Goal: Task Accomplishment & Management: Use online tool/utility

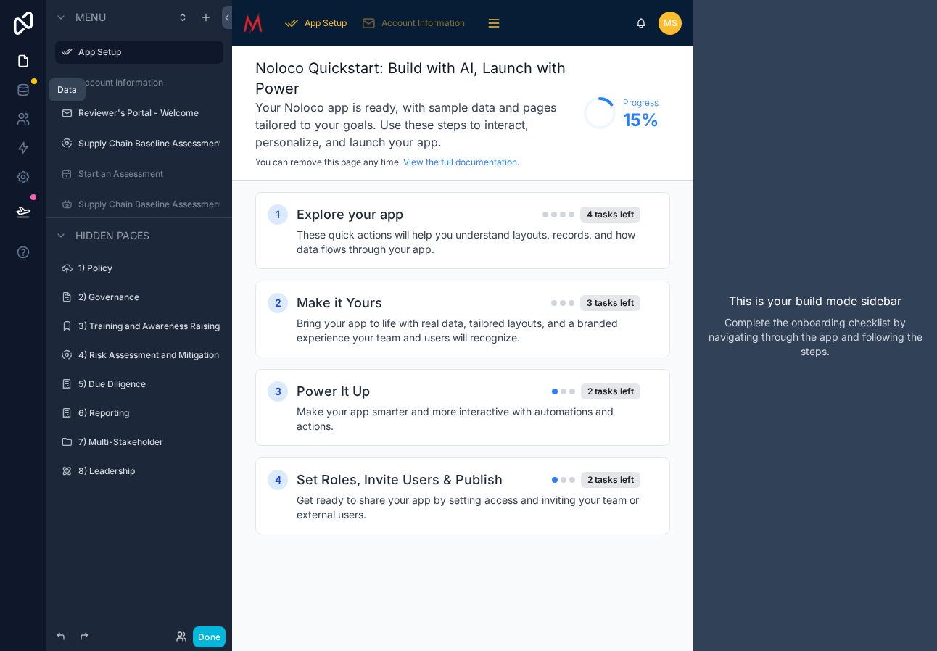
click at [25, 88] on icon at bounding box center [22, 87] width 9 height 4
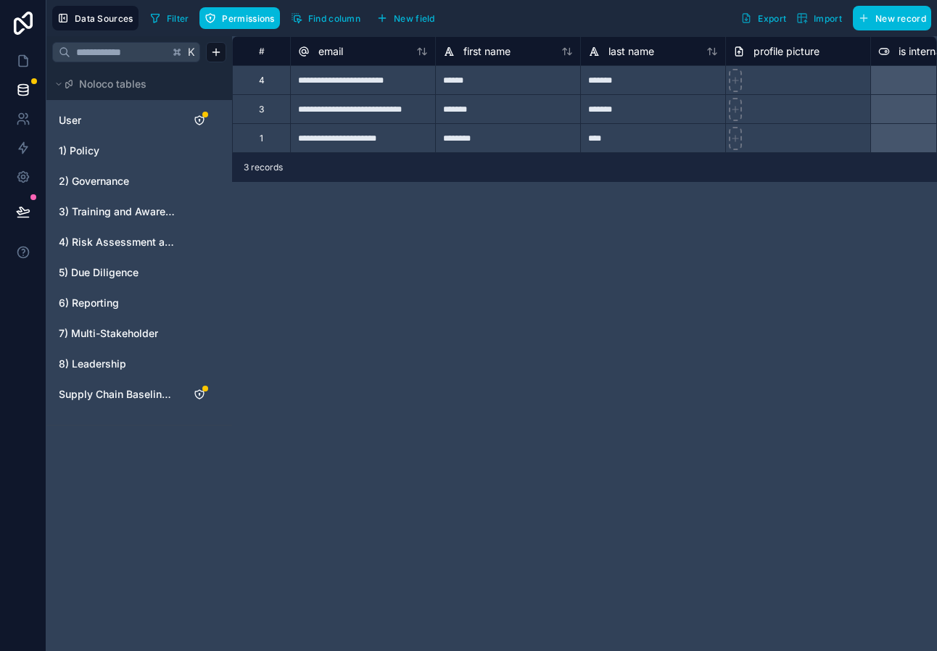
click at [104, 153] on link "1) Policy" at bounding box center [117, 151] width 117 height 15
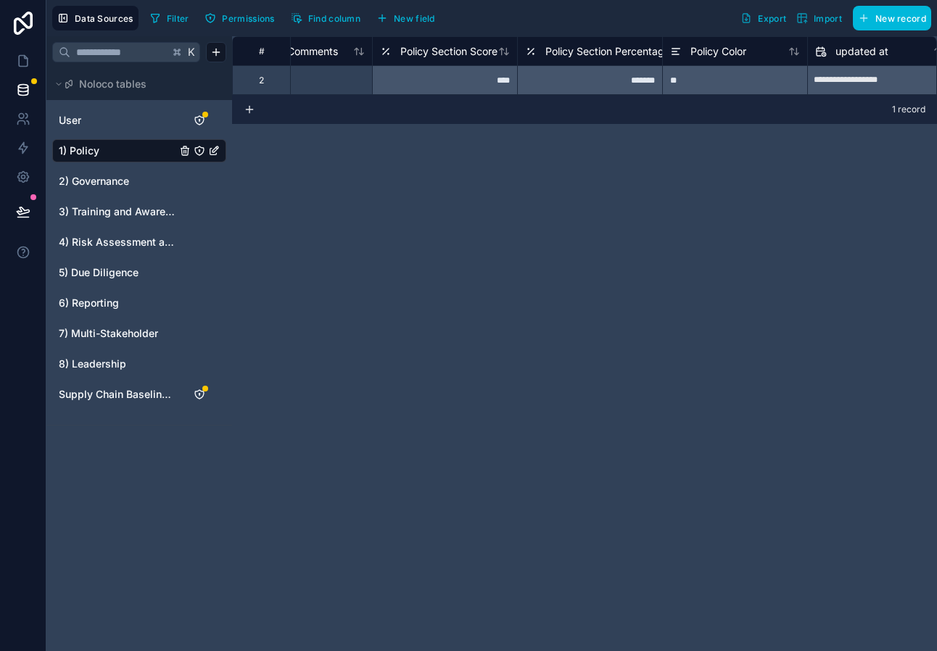
scroll to position [0, 8056]
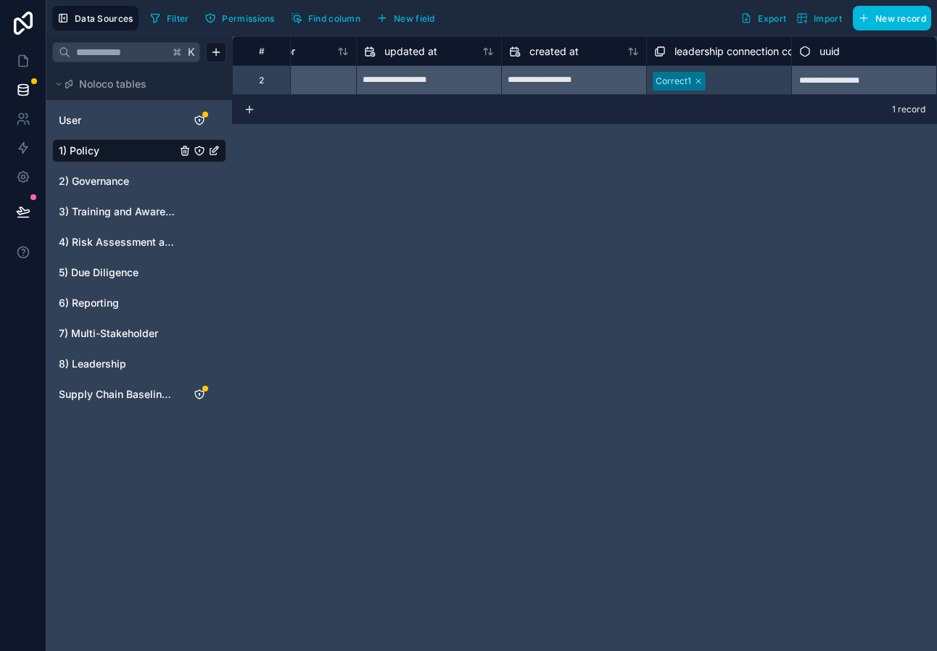
click at [116, 183] on span "2) Governance" at bounding box center [94, 181] width 70 height 15
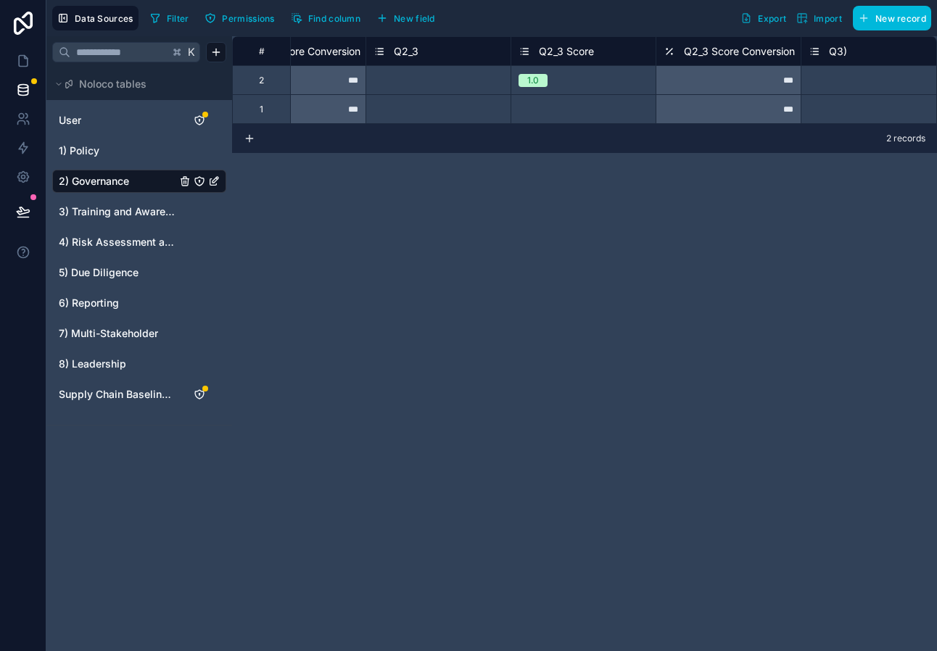
scroll to position [0, 2102]
click at [455, 54] on div "Q2_3" at bounding box center [437, 51] width 130 height 17
click at [378, 52] on icon at bounding box center [378, 51] width 12 height 17
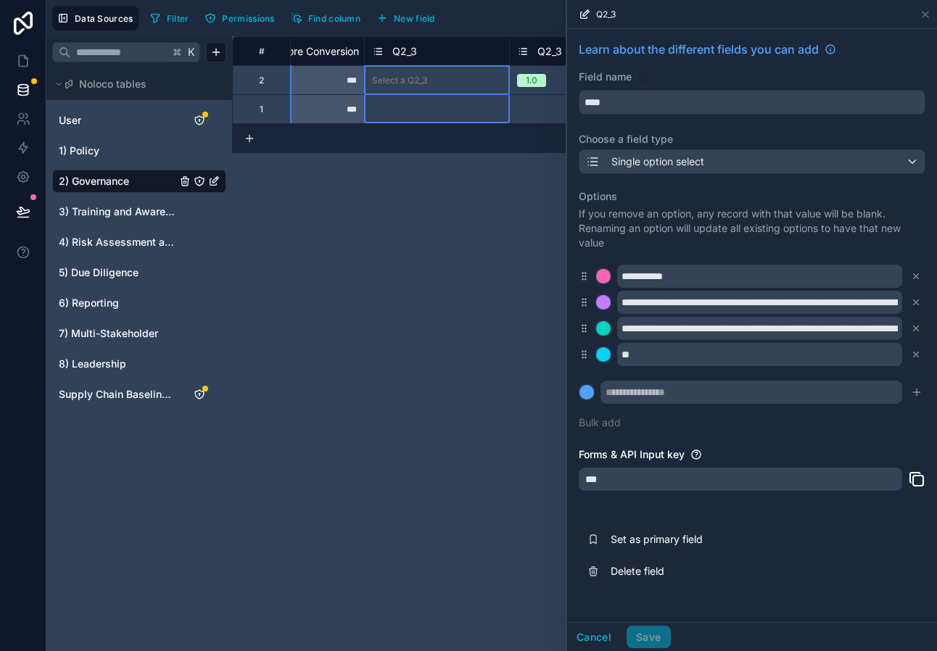
click at [758, 162] on div "Single option select" at bounding box center [751, 161] width 345 height 23
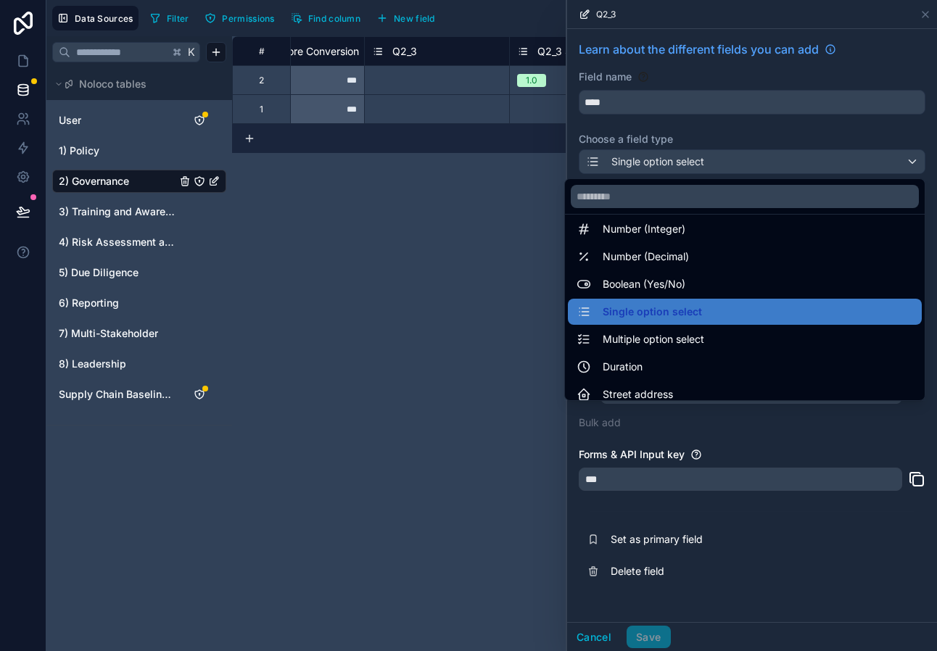
scroll to position [76, 0]
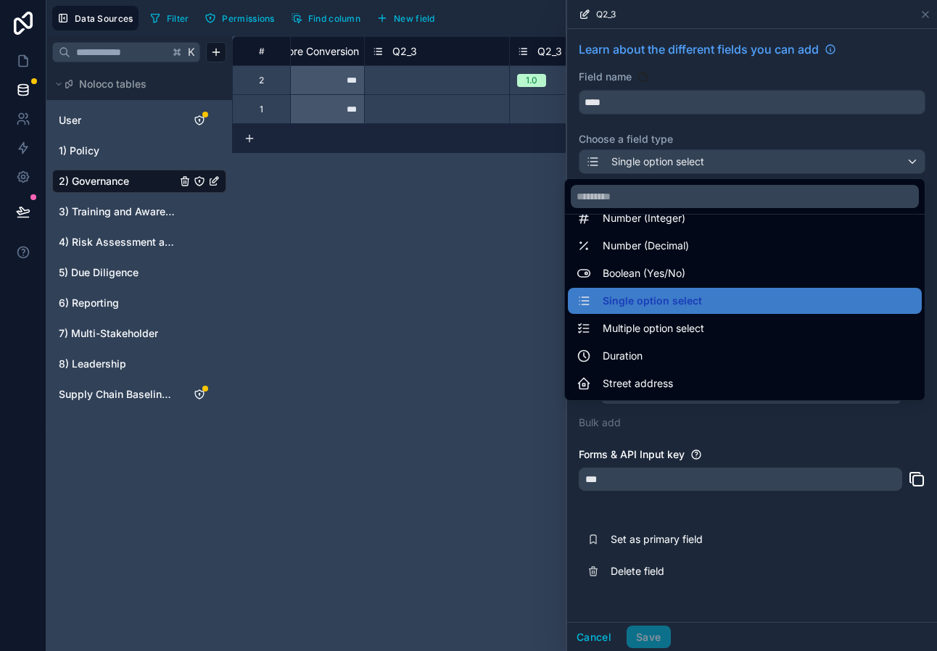
click at [645, 329] on span "Multiple option select" at bounding box center [654, 328] width 102 height 17
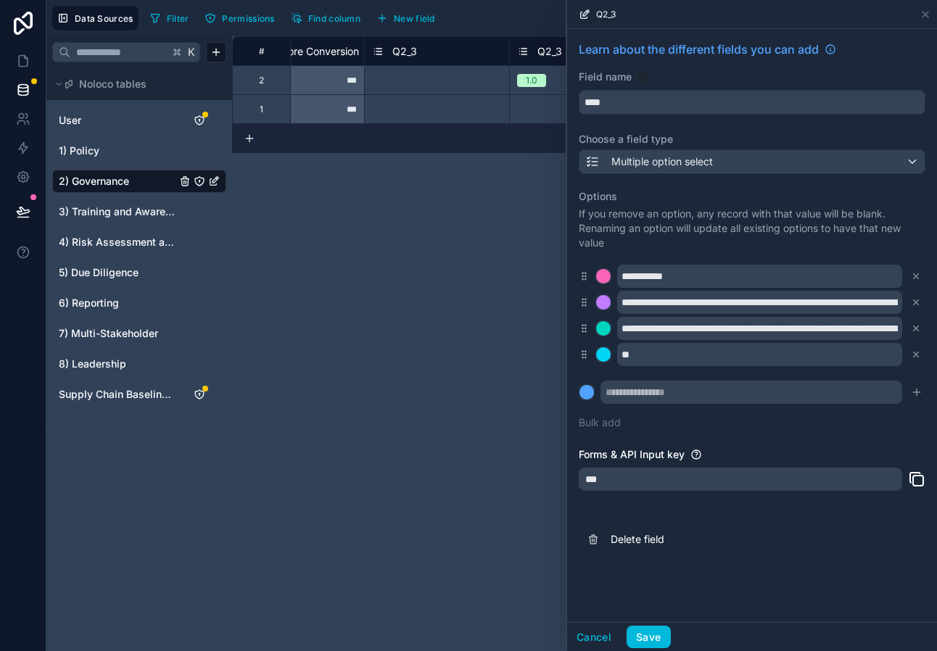
click at [656, 637] on button "Save" at bounding box center [649, 637] width 44 height 23
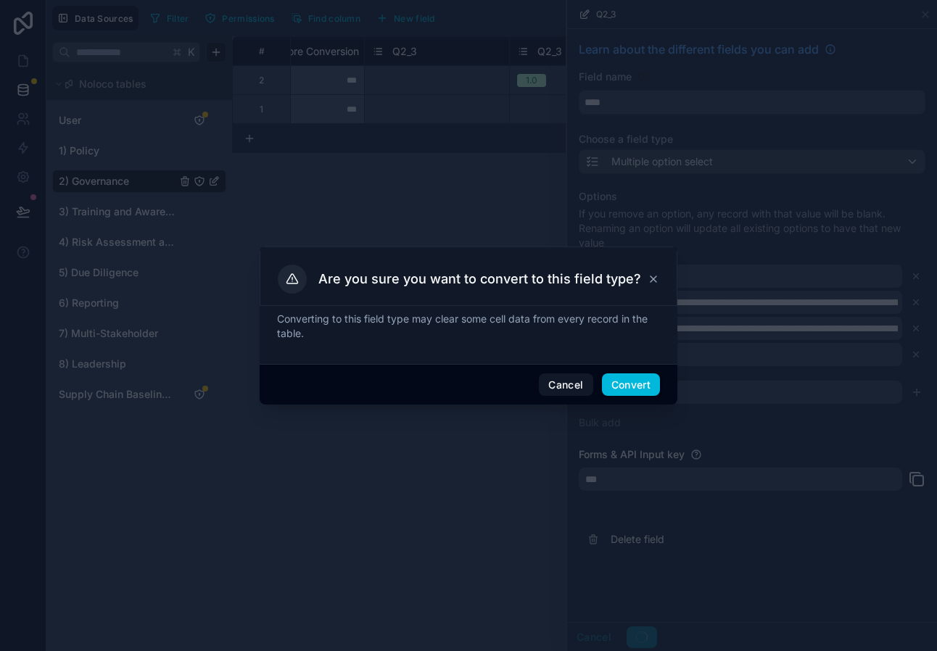
click at [641, 382] on button "Convert" at bounding box center [631, 384] width 58 height 23
